Goal: Navigation & Orientation: Find specific page/section

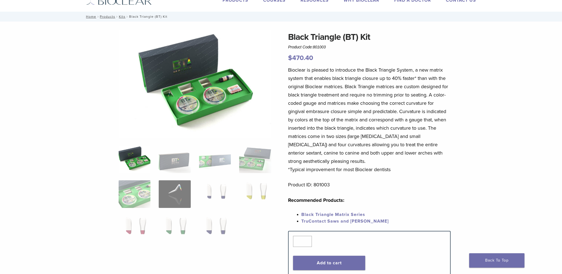
scroll to position [55, 0]
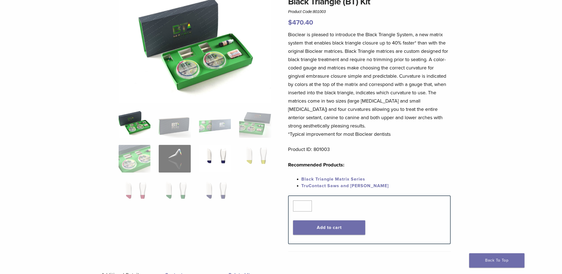
click at [218, 153] on img at bounding box center [215, 159] width 32 height 28
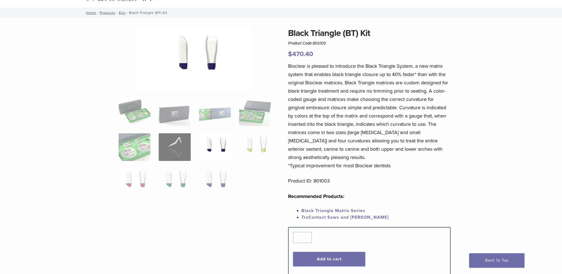
scroll to position [0, 0]
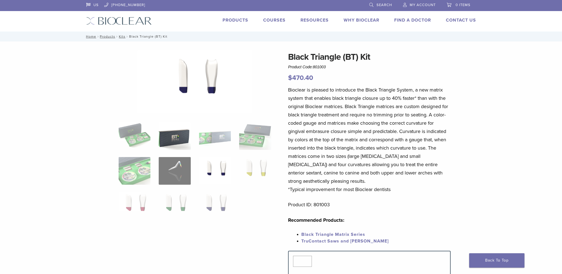
click at [170, 134] on img at bounding box center [175, 136] width 32 height 28
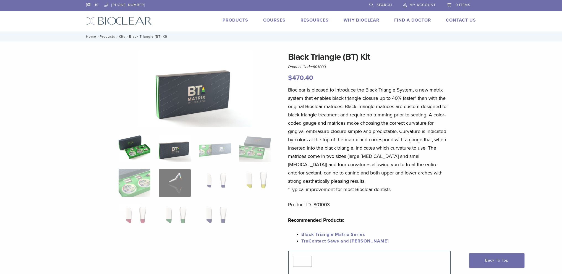
click at [126, 145] on img at bounding box center [135, 148] width 32 height 28
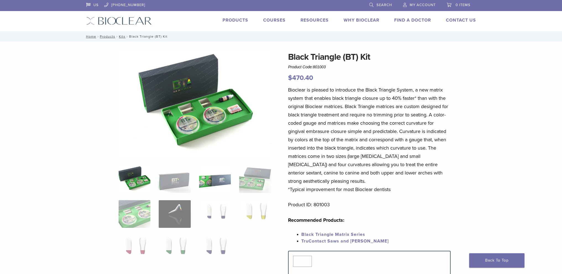
drag, startPoint x: 211, startPoint y: 176, endPoint x: 218, endPoint y: 178, distance: 6.9
click at [211, 176] on img at bounding box center [215, 179] width 32 height 28
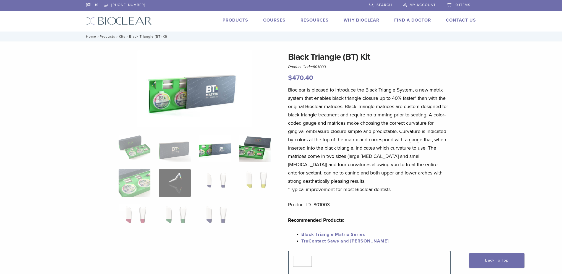
click at [248, 150] on img at bounding box center [255, 148] width 32 height 28
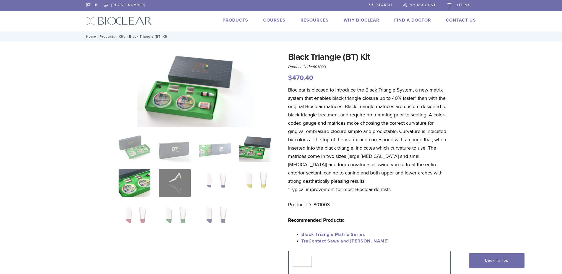
click at [144, 176] on img at bounding box center [135, 183] width 32 height 28
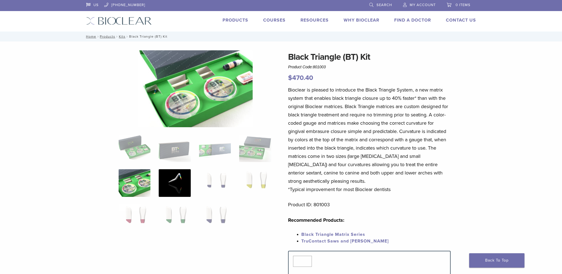
click at [170, 180] on img at bounding box center [175, 183] width 32 height 28
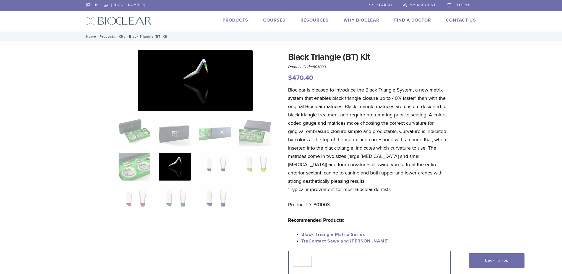
click at [230, 19] on link "Products" at bounding box center [236, 20] width 26 height 6
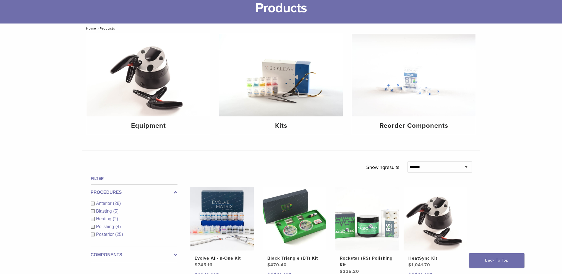
scroll to position [28, 0]
